Goal: Task Accomplishment & Management: Use online tool/utility

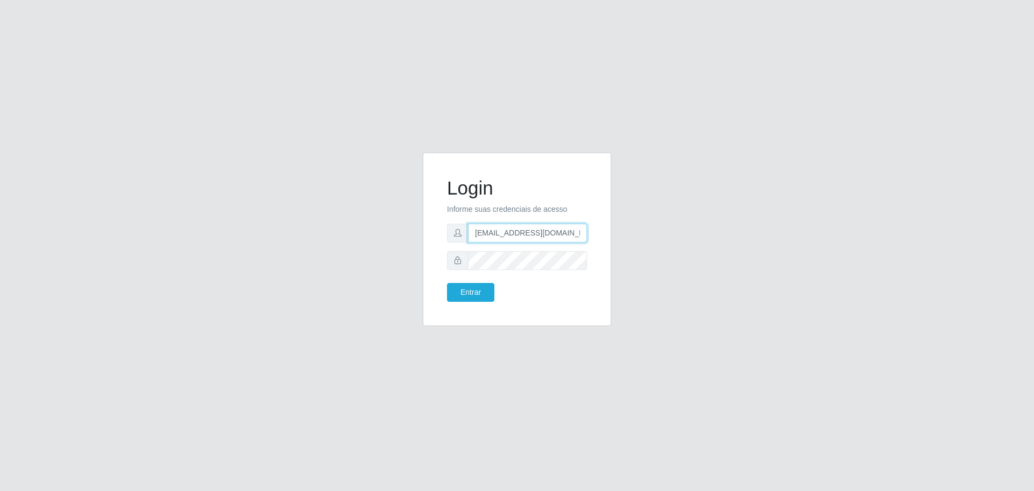
click at [574, 235] on input "[EMAIL_ADDRESS][DOMAIN_NAME]" at bounding box center [527, 233] width 119 height 19
type input "i"
click at [498, 236] on input "text" at bounding box center [527, 233] width 119 height 19
type input "[EMAIL_ADDRESS][DOMAIN_NAME]"
click at [478, 297] on button "Entrar" at bounding box center [470, 292] width 47 height 19
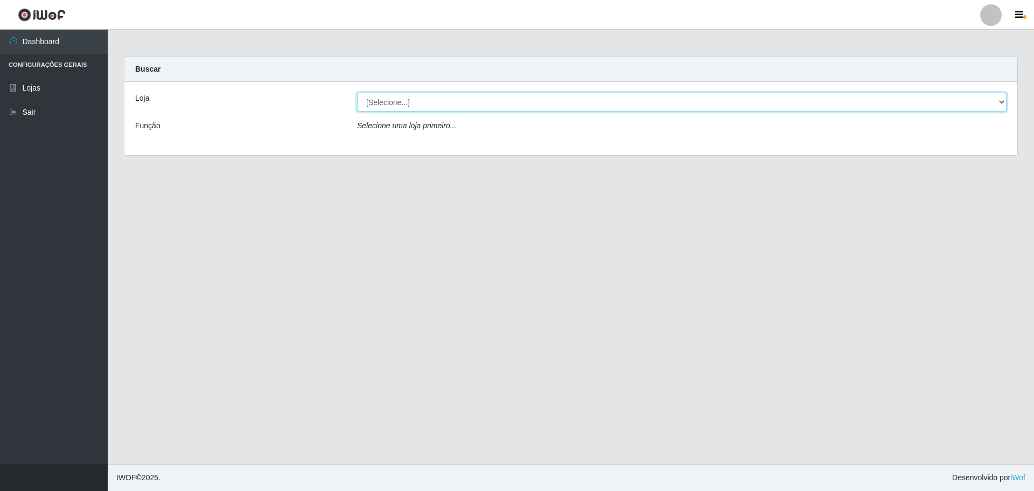
click at [455, 100] on select "[Selecione...] [GEOGRAPHIC_DATA] - [GEOGRAPHIC_DATA][DATE]" at bounding box center [682, 102] width 650 height 19
select select "527"
click at [357, 93] on select "[Selecione...] [GEOGRAPHIC_DATA] - [GEOGRAPHIC_DATA][DATE]" at bounding box center [682, 102] width 650 height 19
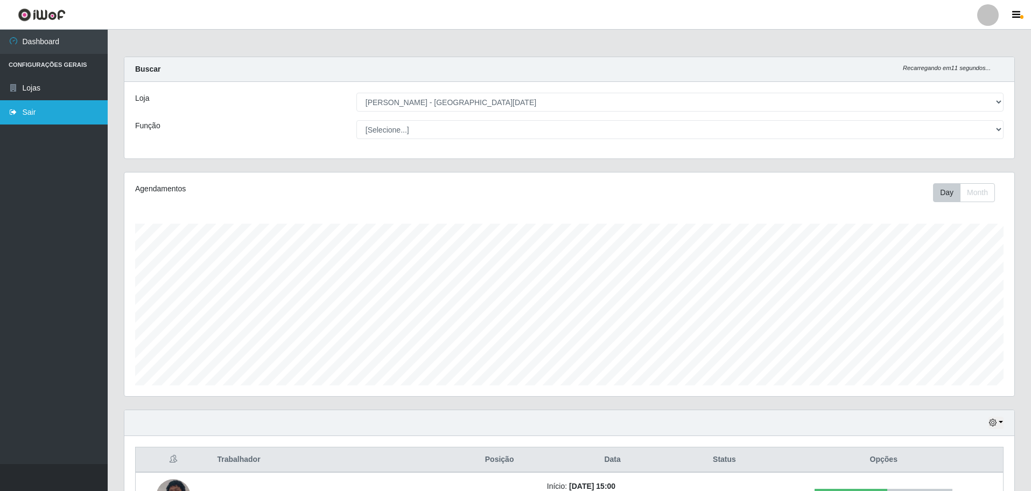
click at [23, 118] on link "Sair" at bounding box center [54, 112] width 108 height 24
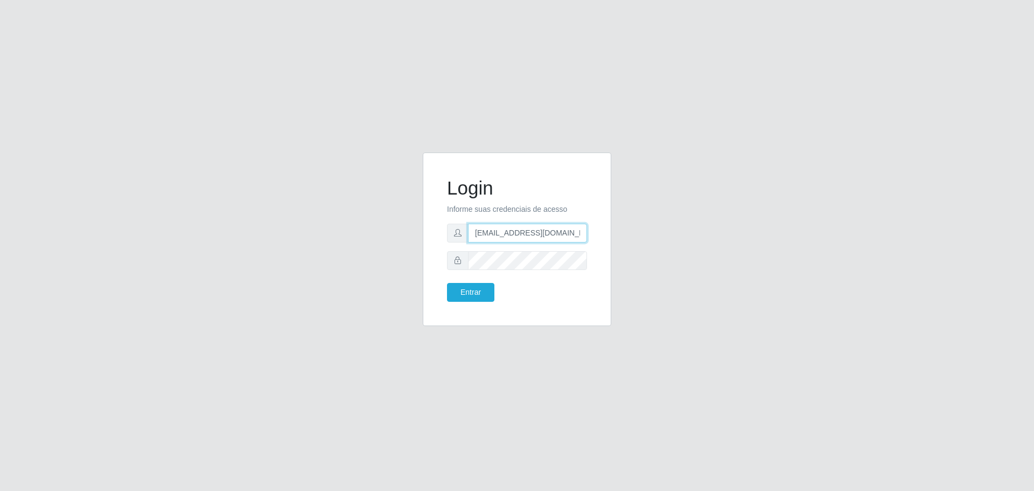
click at [564, 224] on input "[EMAIL_ADDRESS][DOMAIN_NAME]" at bounding box center [527, 233] width 119 height 19
type input "f"
type input "[EMAIL_ADDRESS][DOMAIN_NAME]"
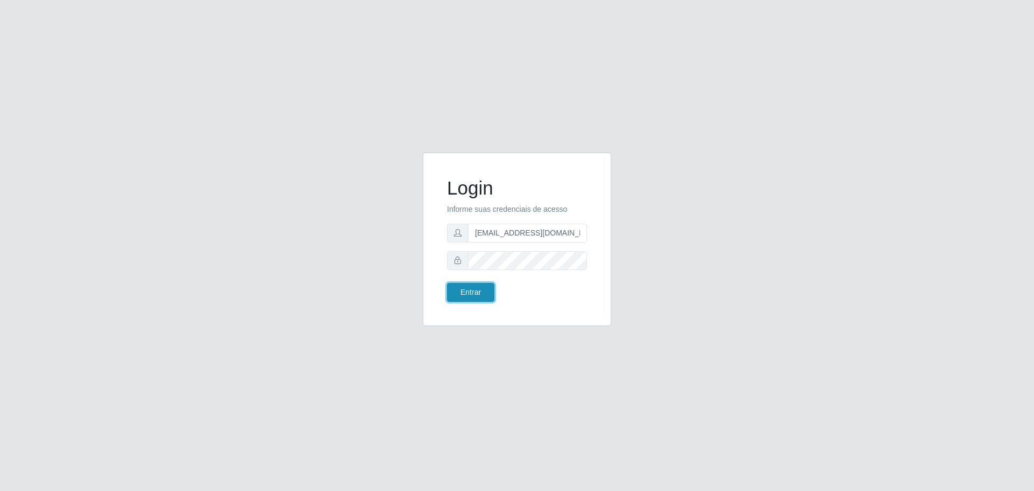
click at [479, 298] on button "Entrar" at bounding box center [470, 292] width 47 height 19
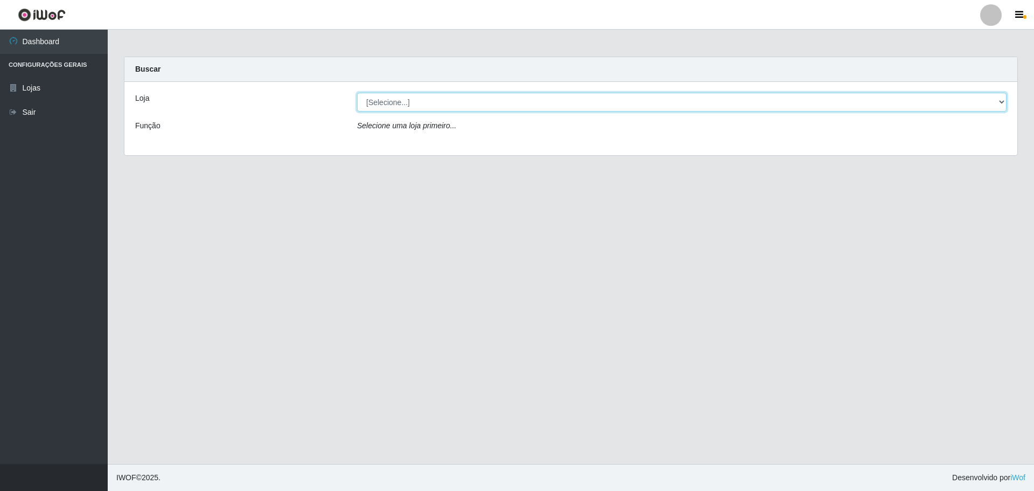
click at [956, 100] on select "[Selecione...] [GEOGRAPHIC_DATA] - [GEOGRAPHIC_DATA][DATE]" at bounding box center [682, 102] width 650 height 19
select select "527"
click at [357, 93] on select "[Selecione...] [GEOGRAPHIC_DATA] - [GEOGRAPHIC_DATA][DATE]" at bounding box center [682, 102] width 650 height 19
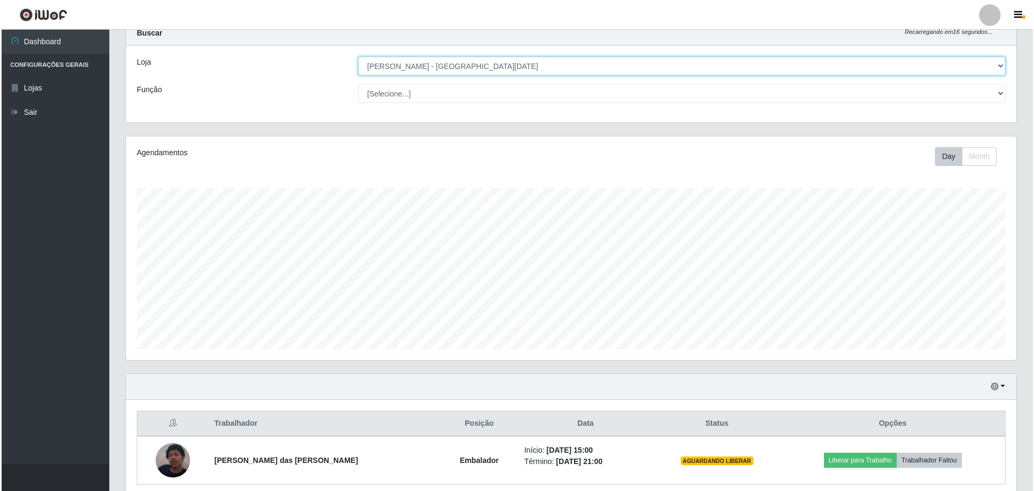
scroll to position [81, 0]
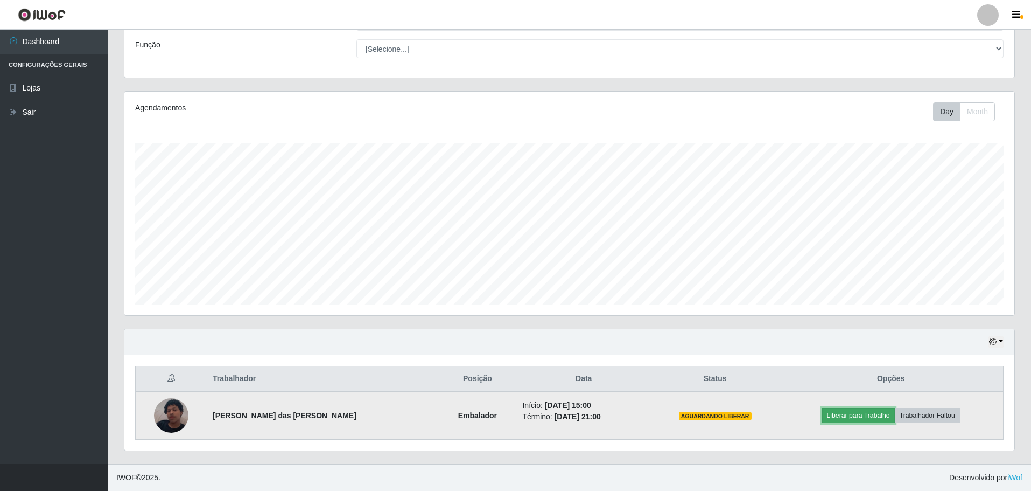
click at [851, 417] on button "Liberar para Trabalho" at bounding box center [858, 415] width 73 height 15
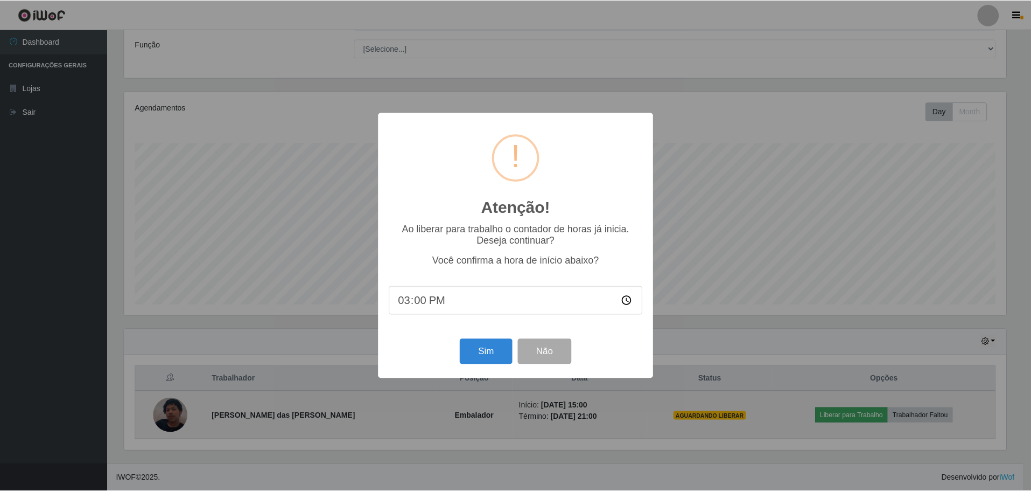
scroll to position [224, 885]
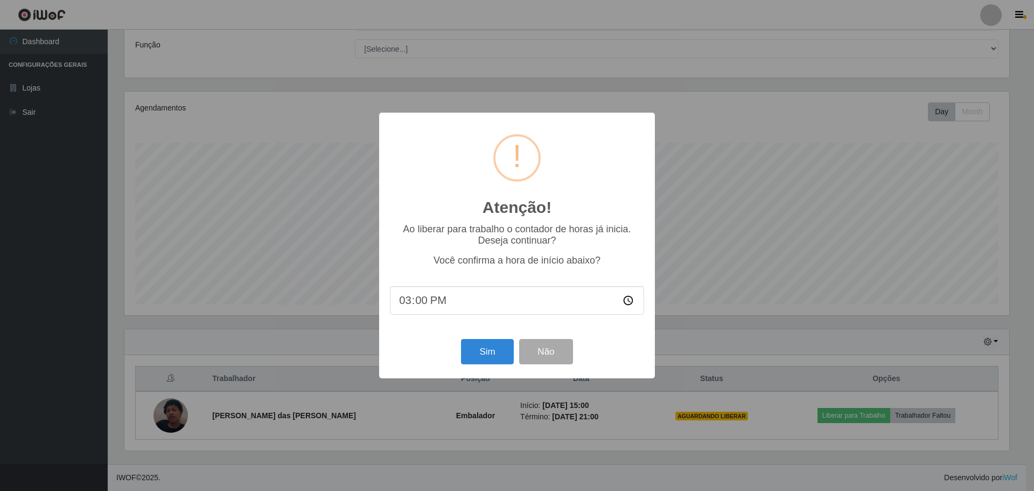
type input "15:05"
click at [485, 353] on button "Sim" at bounding box center [487, 351] width 52 height 25
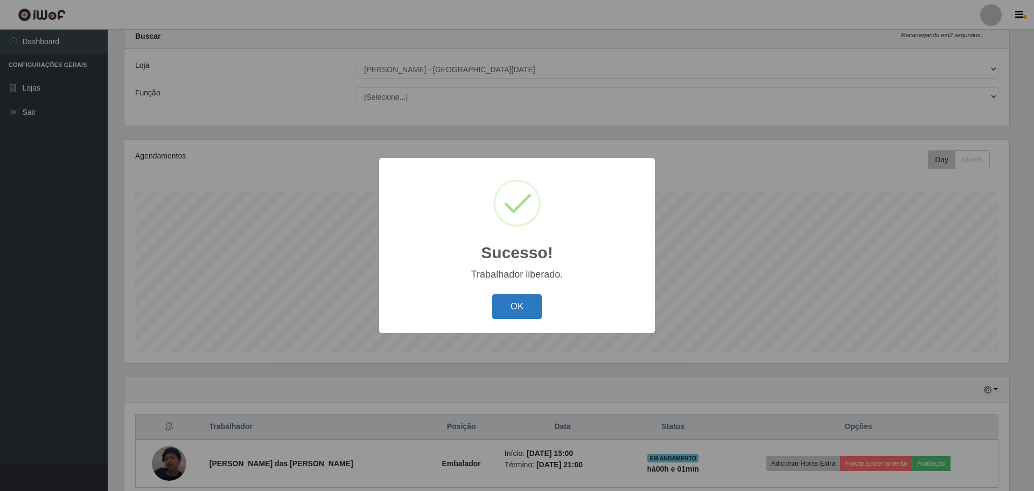
click at [515, 306] on button "OK" at bounding box center [517, 306] width 50 height 25
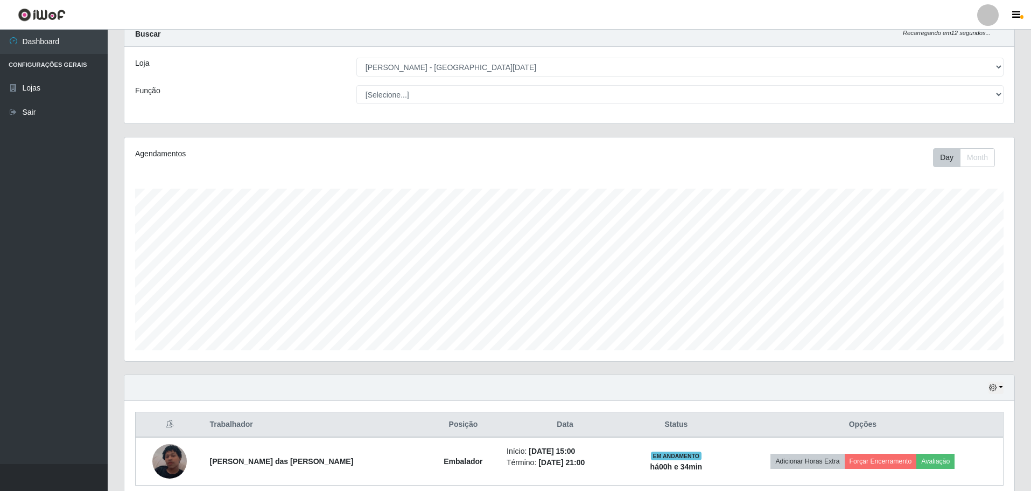
scroll to position [0, 0]
